Goal: Information Seeking & Learning: Learn about a topic

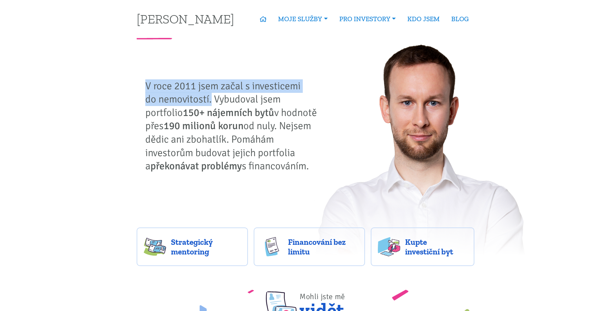
drag, startPoint x: 145, startPoint y: 83, endPoint x: 210, endPoint y: 102, distance: 67.5
click at [210, 102] on p "V roce 2011 jsem začal s investicemi do nemovitostí. Vybudoval jsem portfolio 1…" at bounding box center [233, 125] width 176 height 93
click at [413, 241] on span "Kupte investiční byt" at bounding box center [436, 246] width 62 height 19
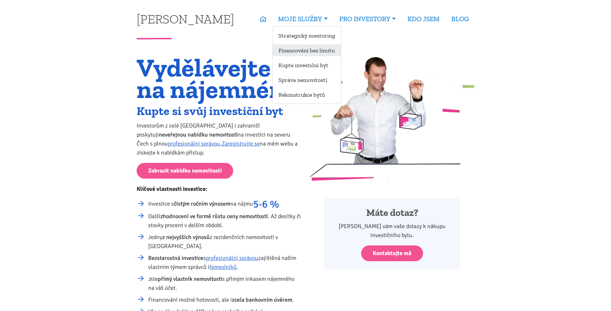
click at [308, 46] on link "Financování bez limitu" at bounding box center [307, 50] width 68 height 12
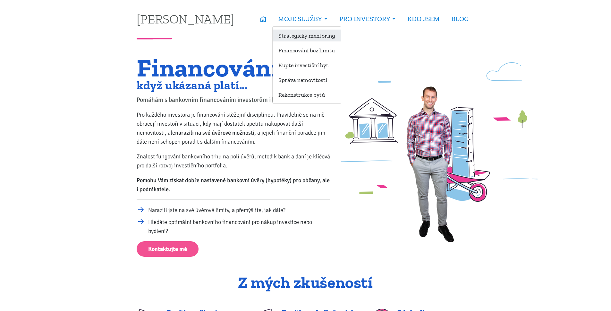
click at [305, 37] on link "Strategický mentoring" at bounding box center [307, 36] width 68 height 12
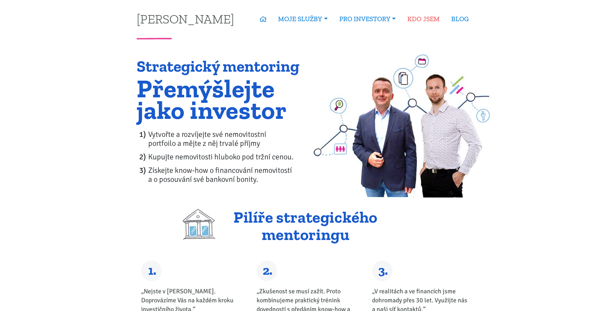
click at [412, 21] on link "KDO JSEM" at bounding box center [424, 19] width 44 height 15
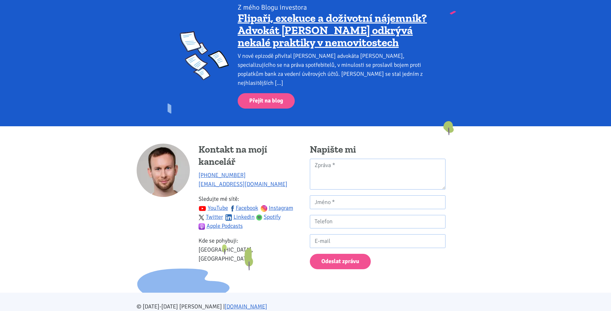
scroll to position [563, 0]
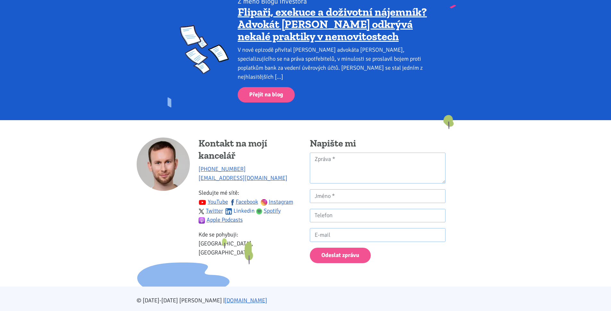
click at [240, 207] on link "Linkedin" at bounding box center [240, 210] width 29 height 7
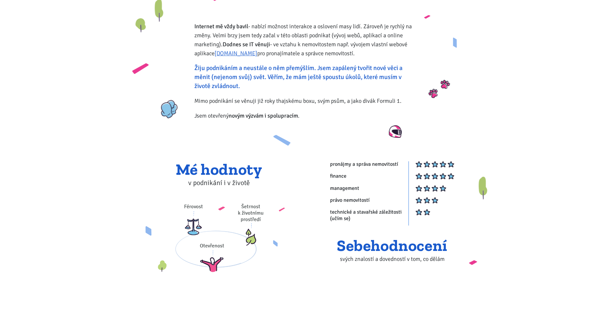
scroll to position [0, 0]
